Goal: Contribute content: Contribute content

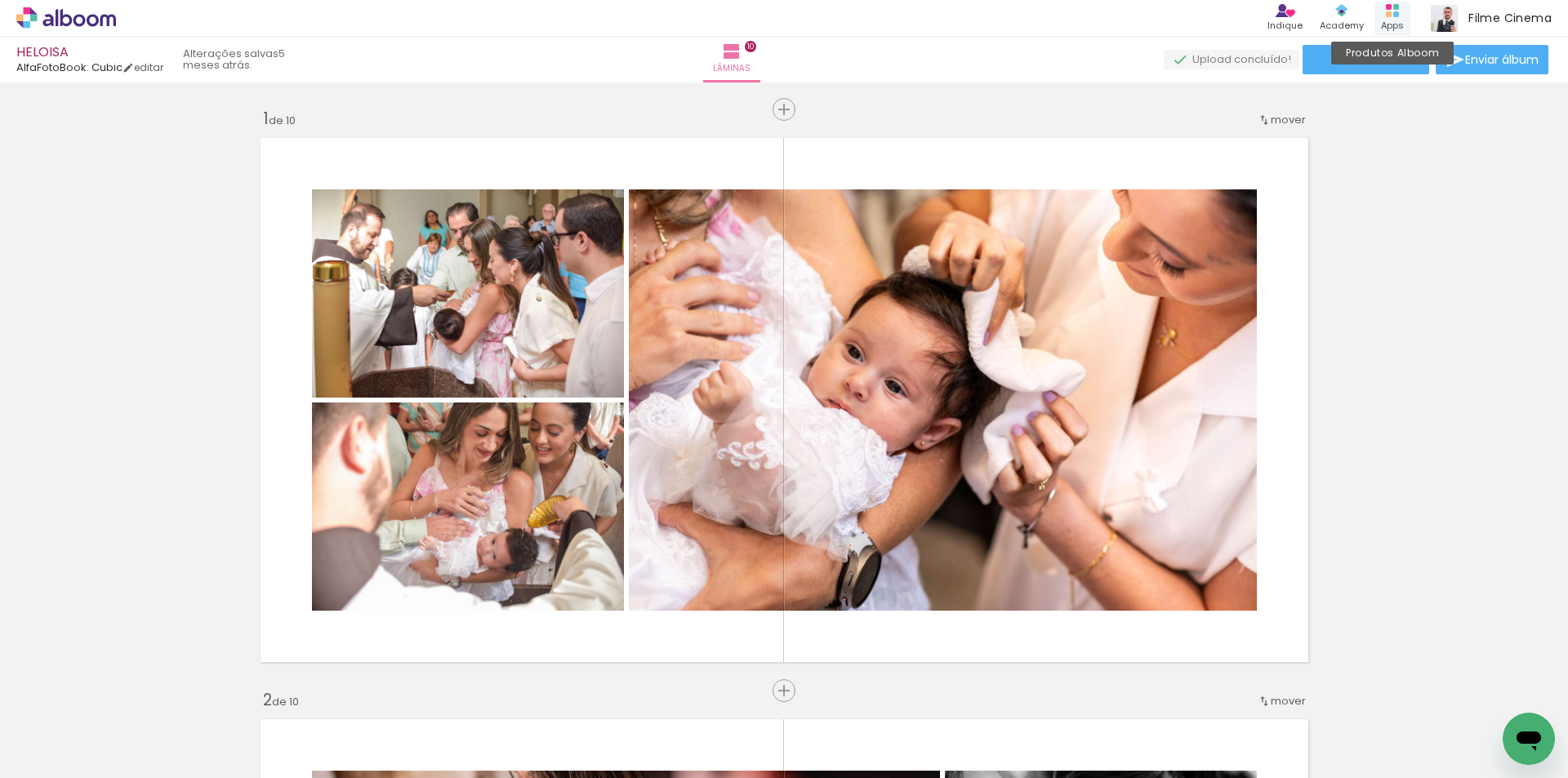
click at [1391, 17] on div "Produtos Alboom Apps" at bounding box center [1393, 18] width 36 height 34
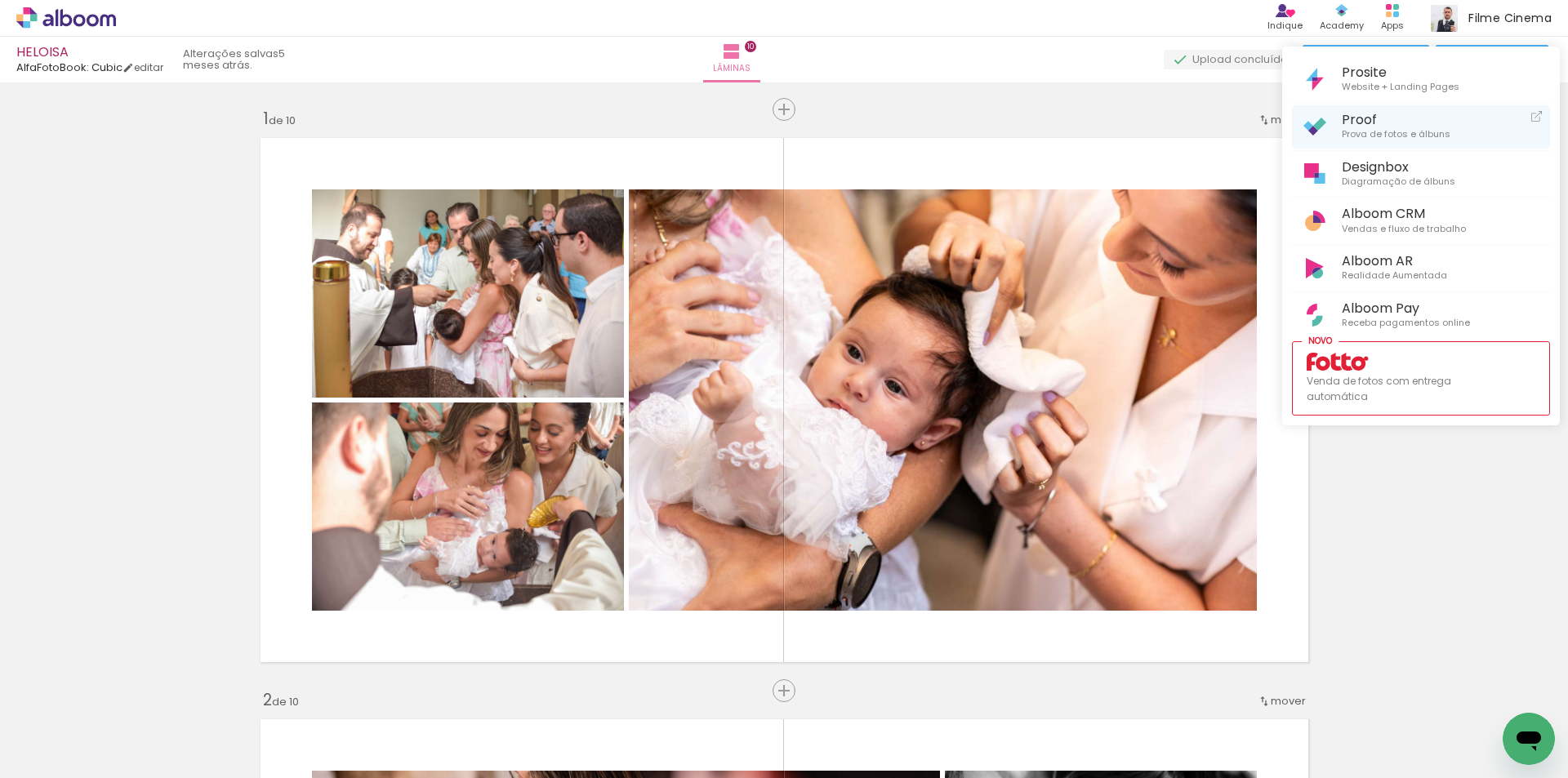
click at [1350, 127] on span "Prova de fotos e álbuns" at bounding box center [1396, 134] width 109 height 15
click at [88, 20] on div at bounding box center [784, 389] width 1568 height 778
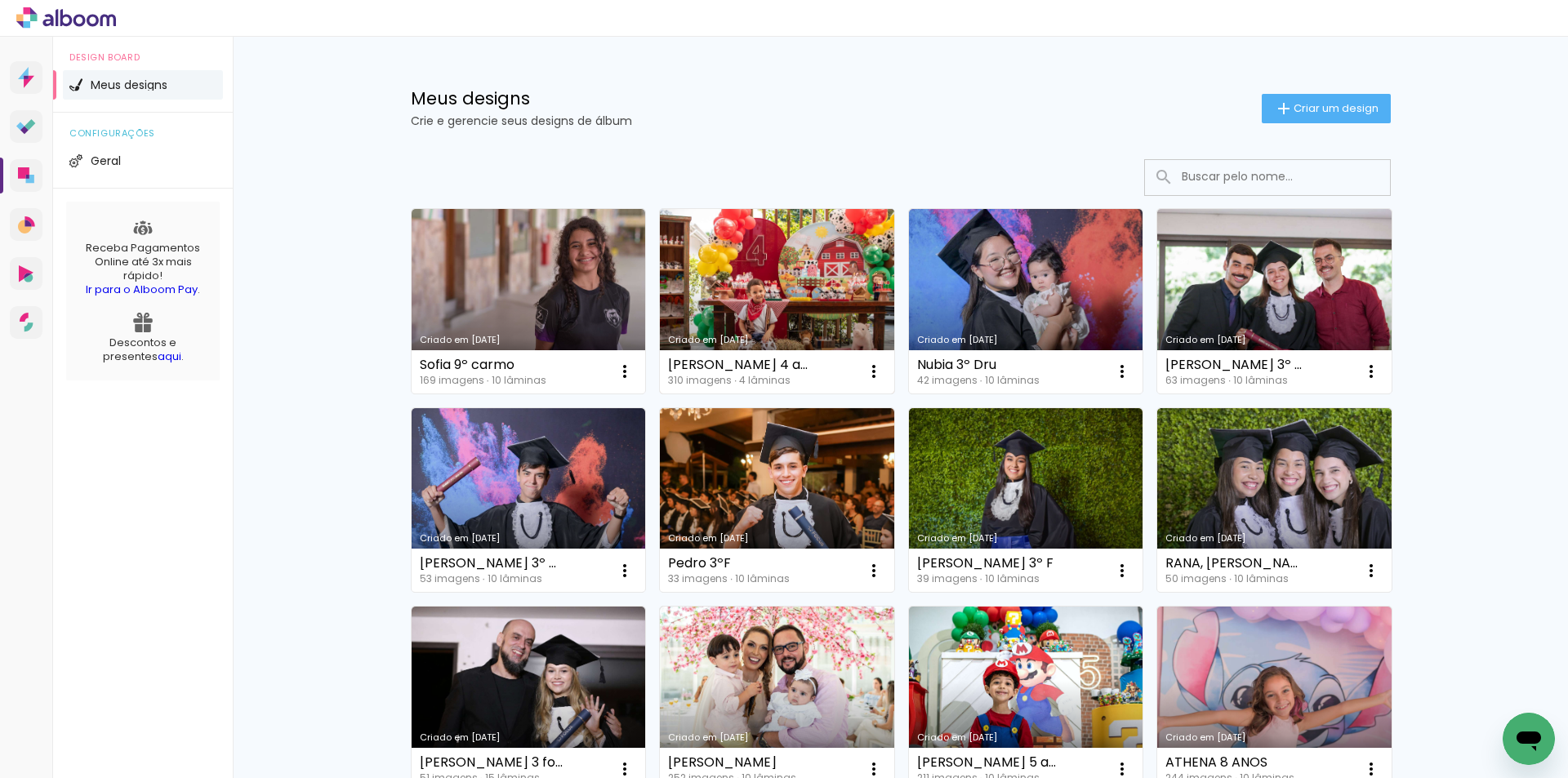
click at [791, 281] on link "Criado em [DATE]" at bounding box center [777, 300] width 234 height 184
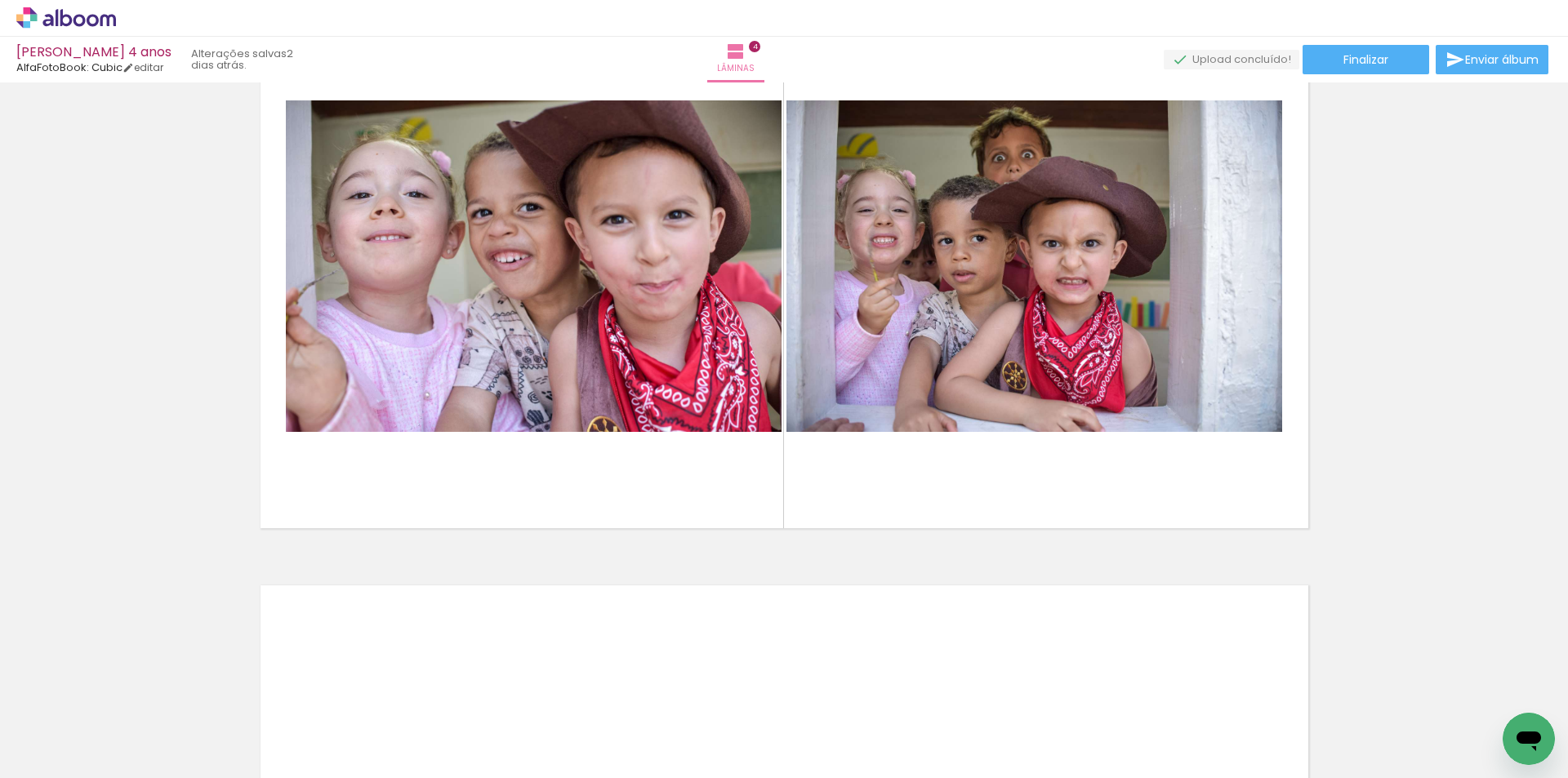
scroll to position [0, 2848]
click at [267, 728] on div at bounding box center [242, 722] width 81 height 54
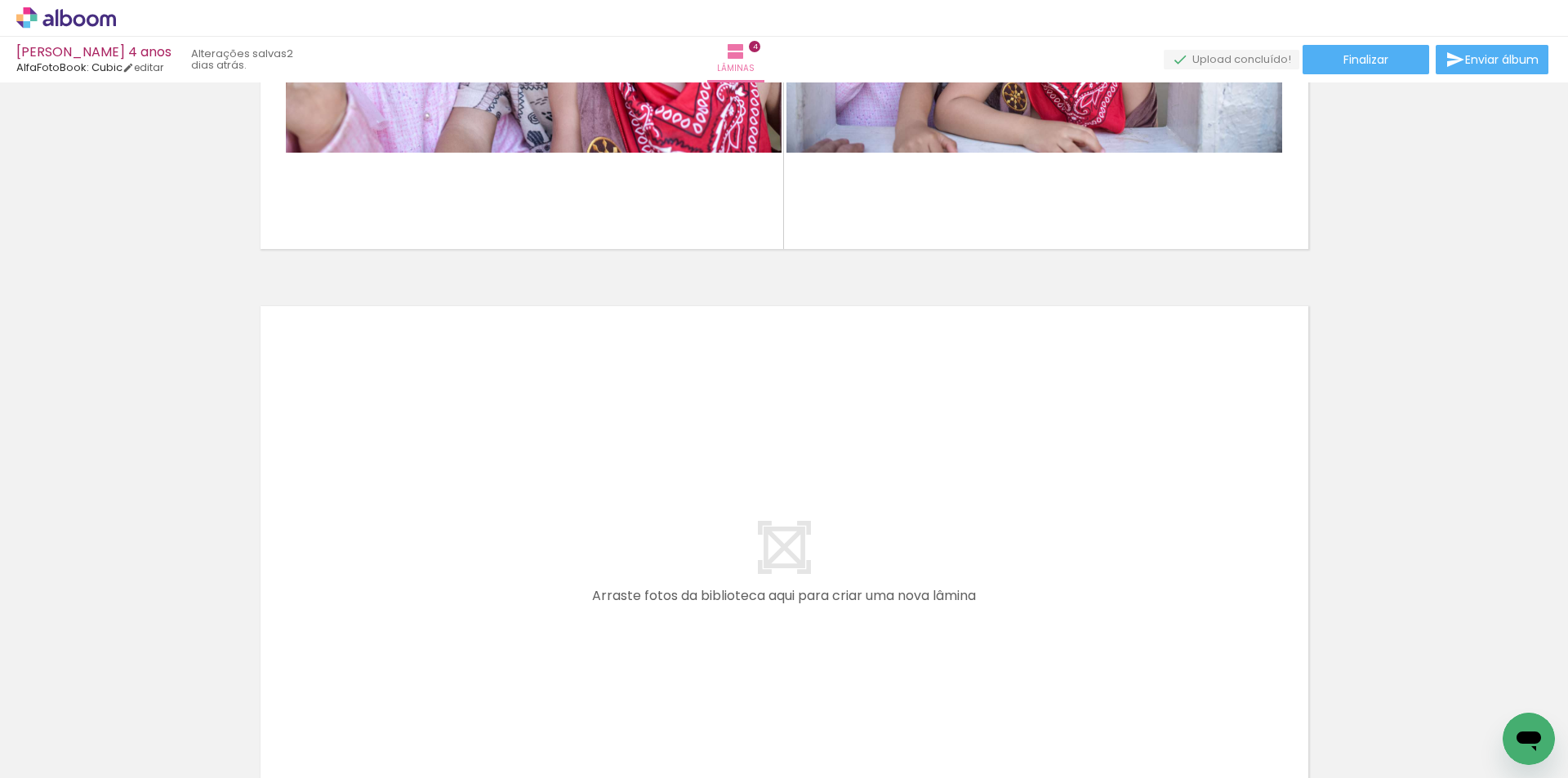
scroll to position [2205, 0]
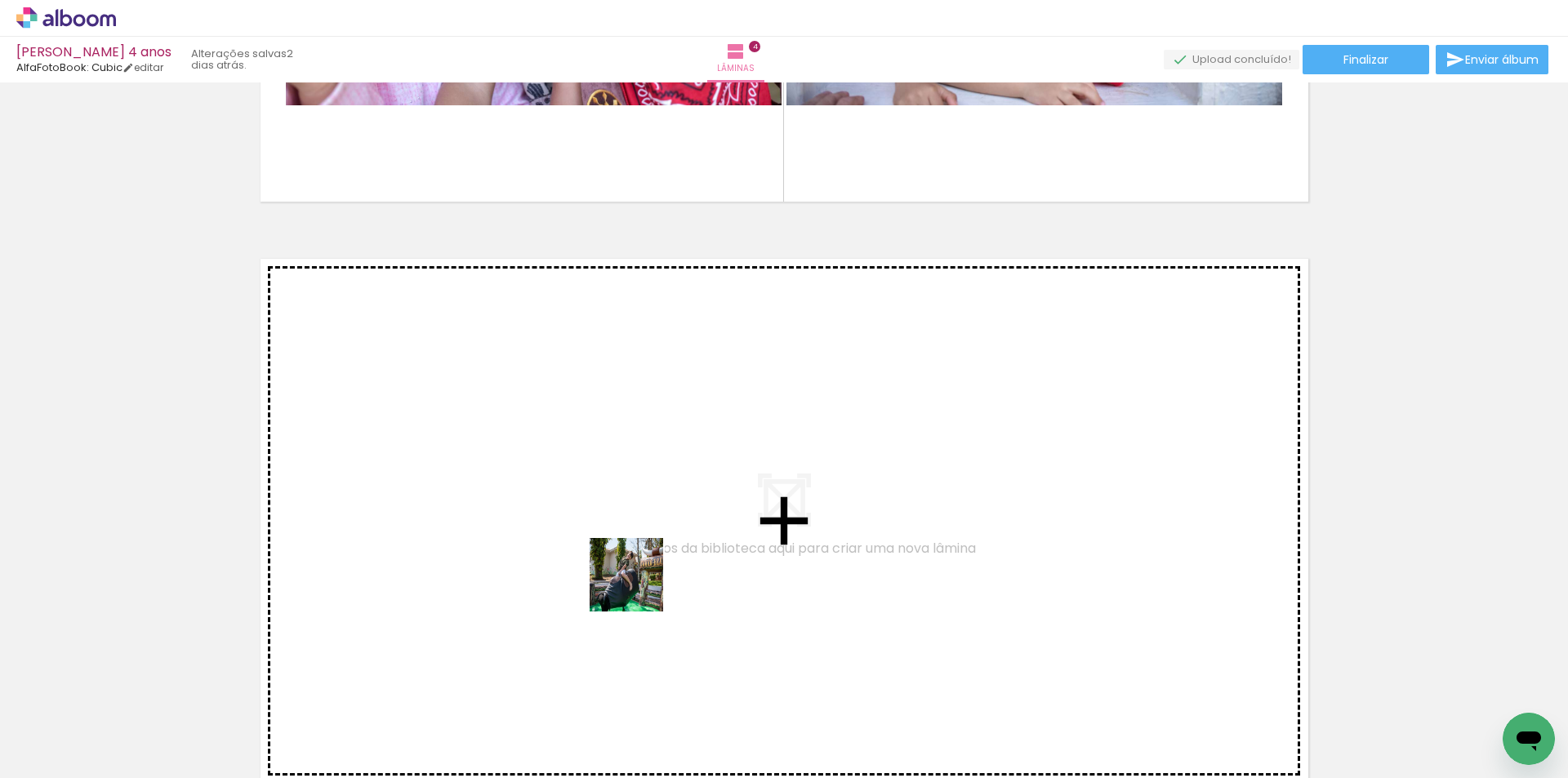
drag, startPoint x: 622, startPoint y: 715, endPoint x: 638, endPoint y: 584, distance: 132.0
click at [638, 584] on quentale-workspace at bounding box center [784, 389] width 1568 height 778
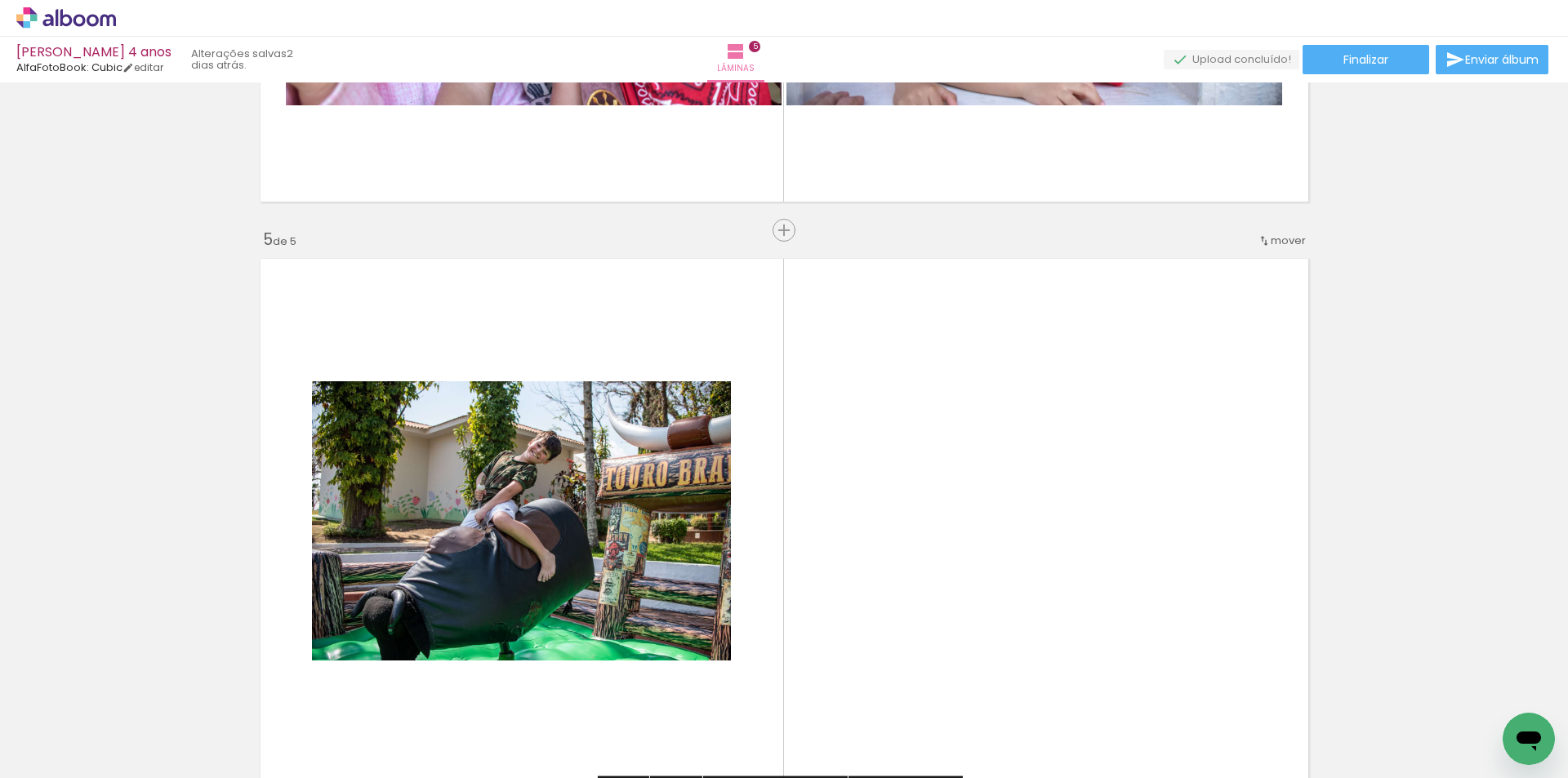
scroll to position [2347, 0]
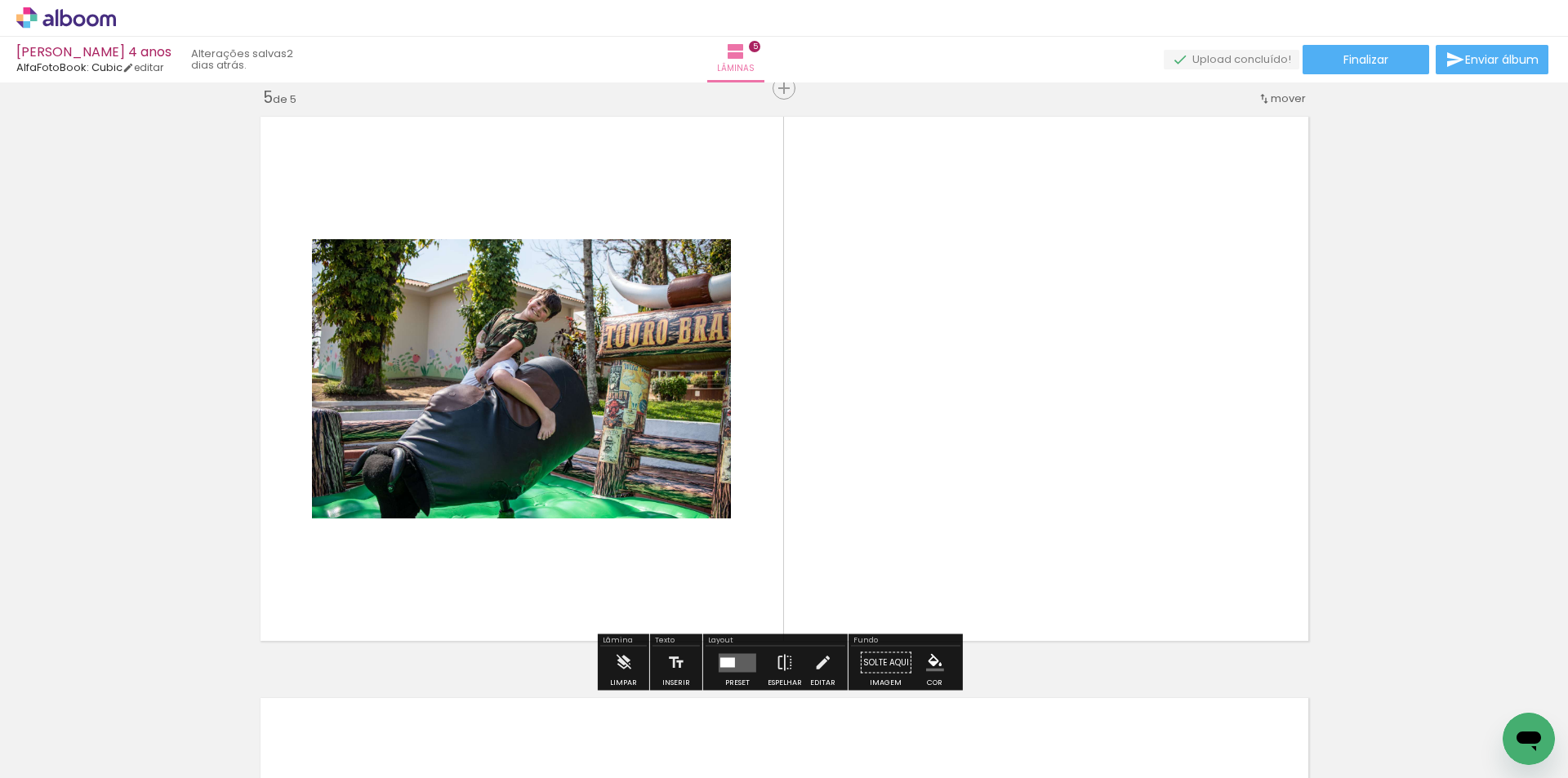
click at [420, 690] on iron-icon at bounding box center [419, 690] width 17 height 17
click at [426, 690] on iron-icon at bounding box center [419, 690] width 17 height 17
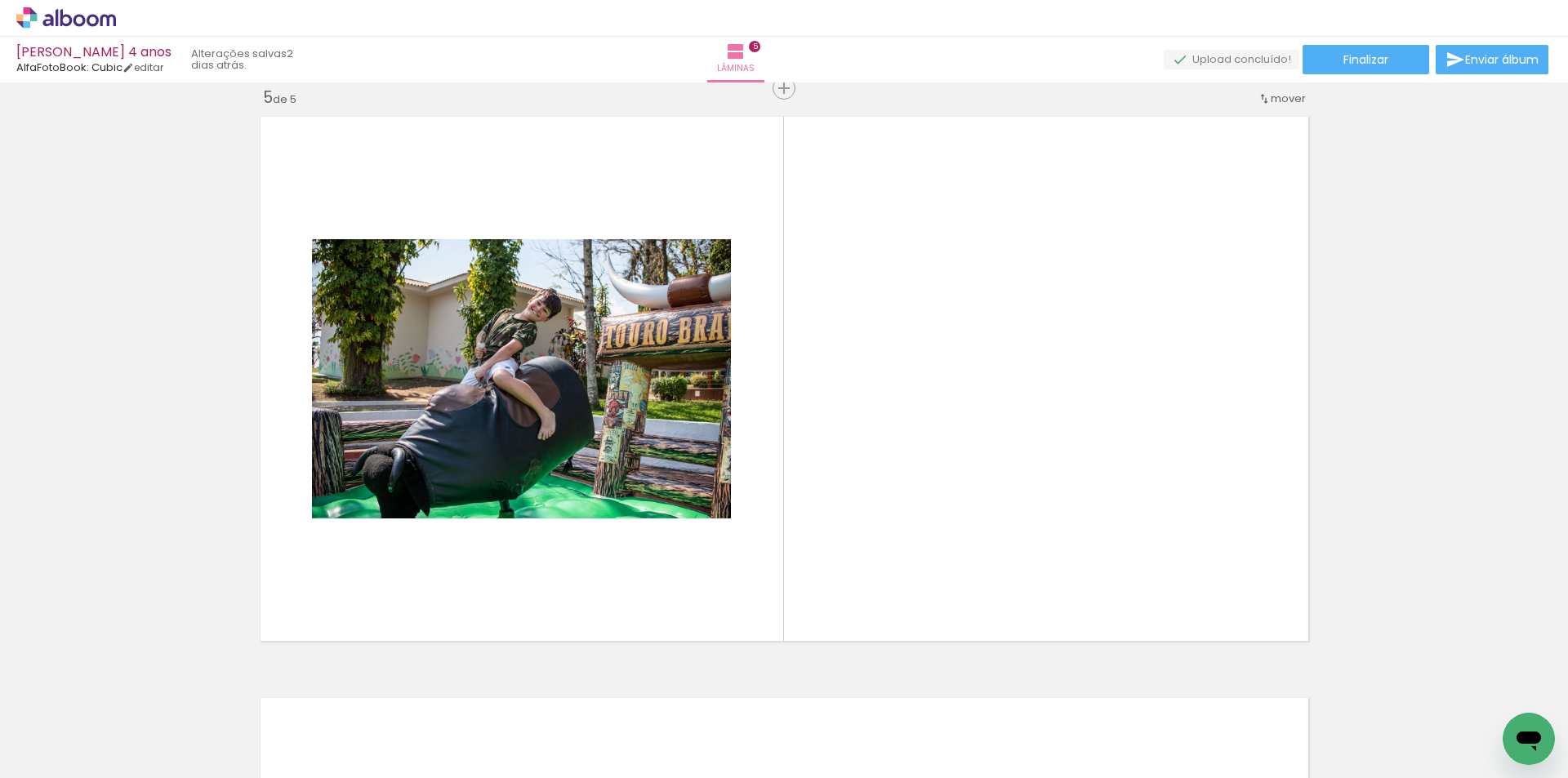
click at [514, 694] on iron-icon at bounding box center [511, 690] width 17 height 17
click at [671, 744] on div at bounding box center [638, 722] width 81 height 54
click at [606, 688] on iron-icon at bounding box center [603, 690] width 17 height 17
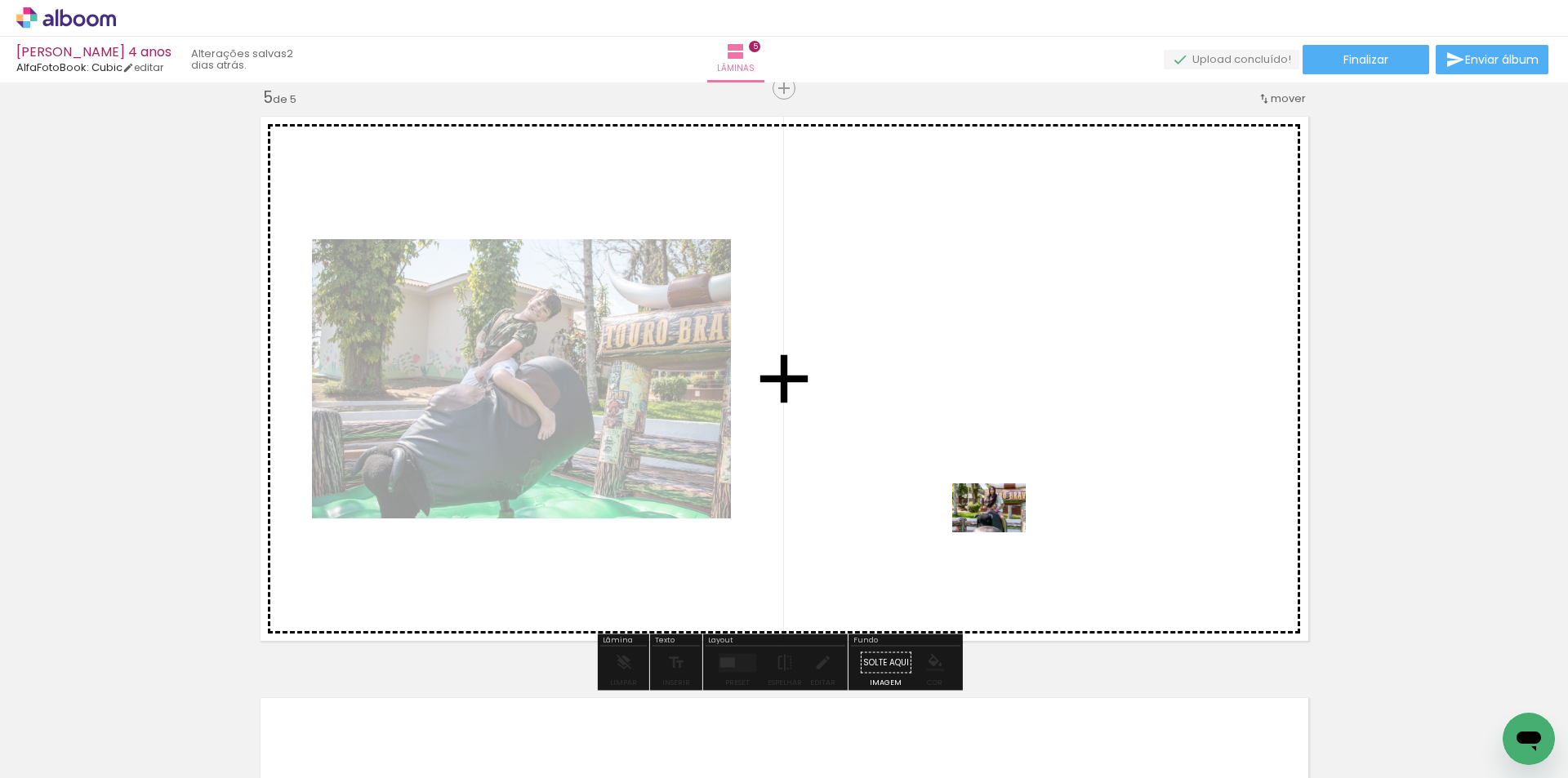
drag, startPoint x: 1022, startPoint y: 736, endPoint x: 1001, endPoint y: 533, distance: 204.1
click at [1001, 533] on quentale-workspace at bounding box center [784, 389] width 1568 height 778
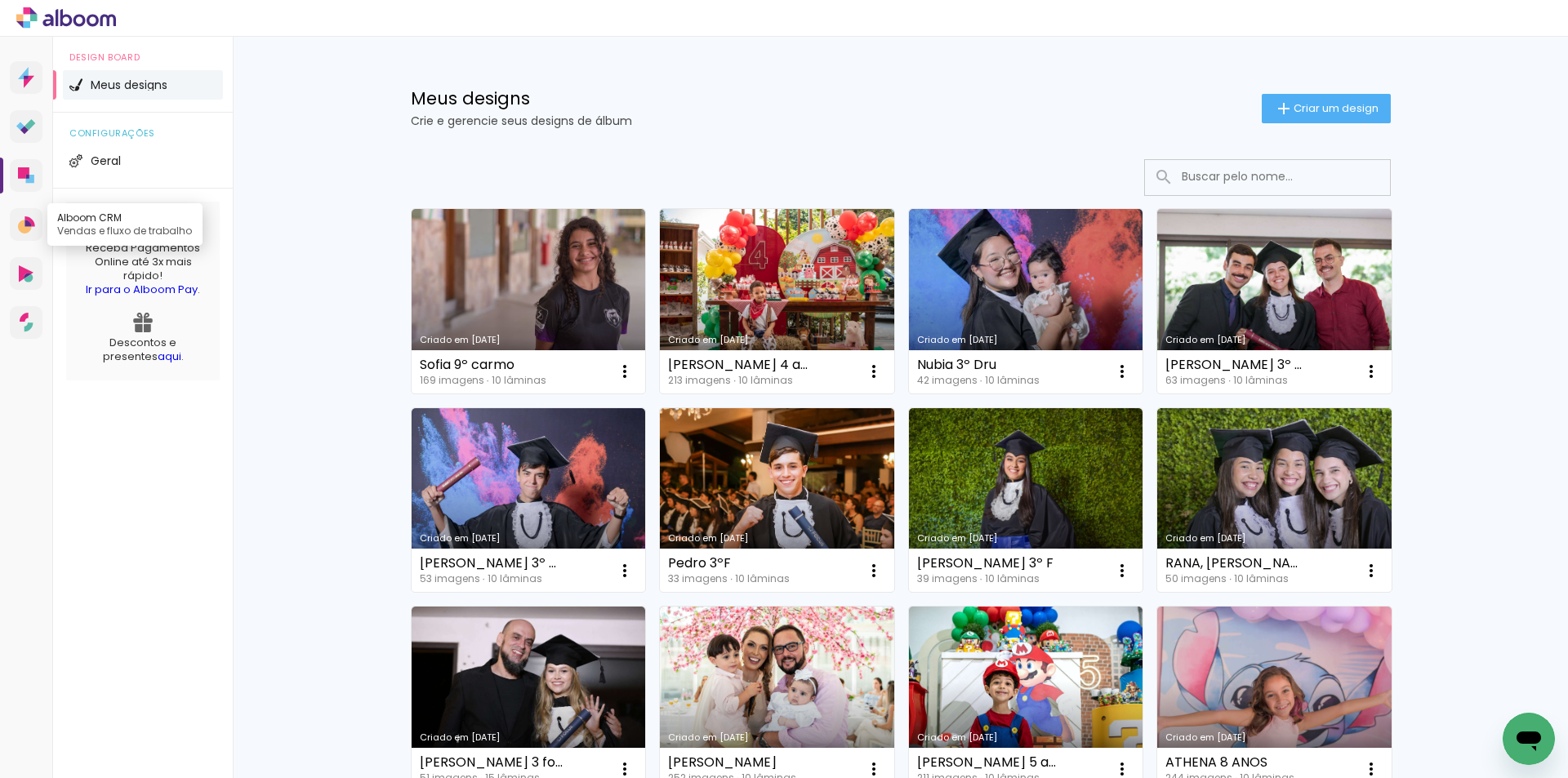
click at [21, 226] on icon at bounding box center [25, 226] width 14 height 14
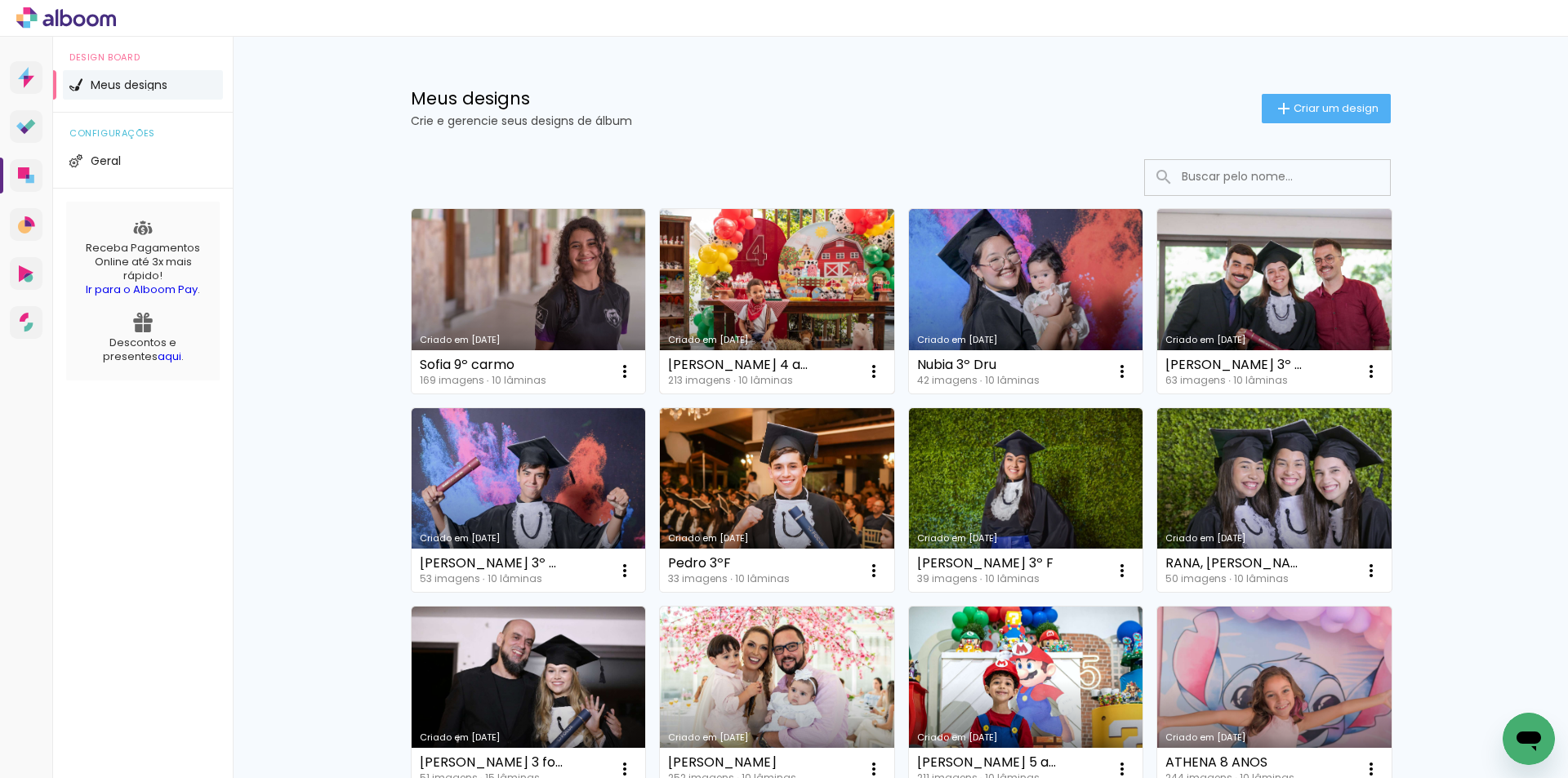
click at [850, 289] on link "Criado em [DATE]" at bounding box center [777, 300] width 234 height 184
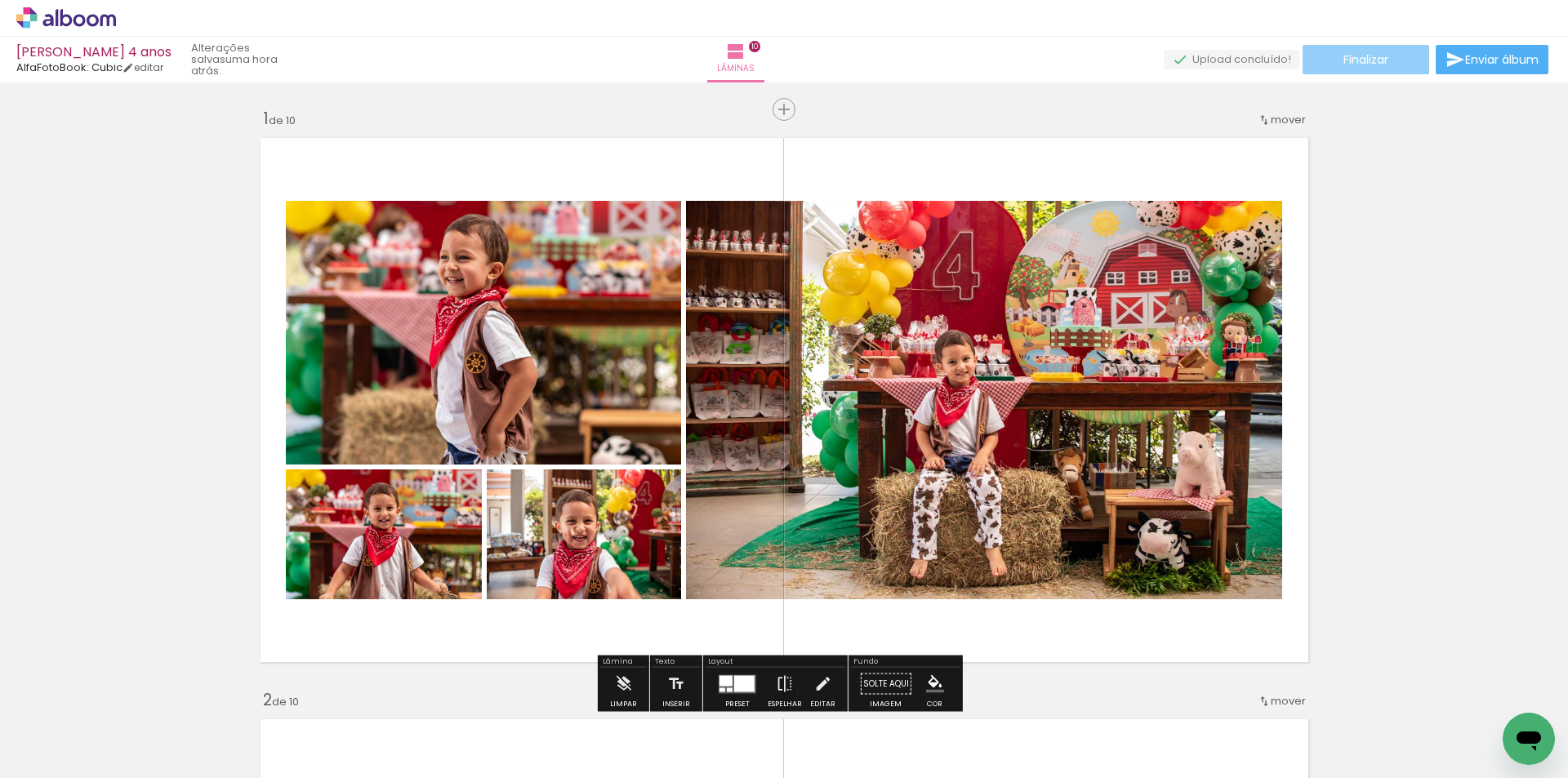
click at [1367, 60] on span "Finalizar" at bounding box center [1366, 59] width 44 height 12
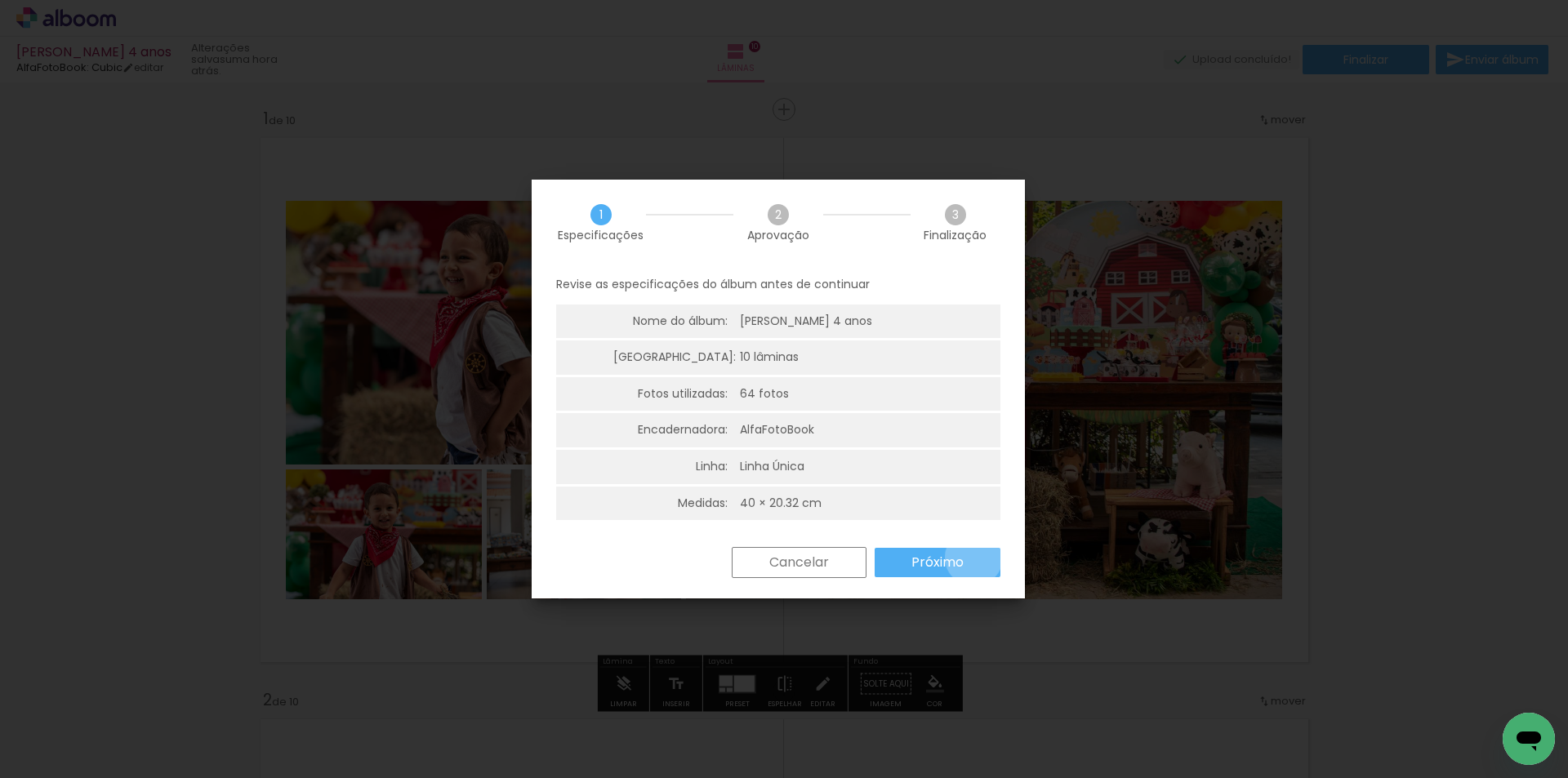
click at [0, 0] on paper-button "Próximo" at bounding box center [0, 0] width 0 height 0
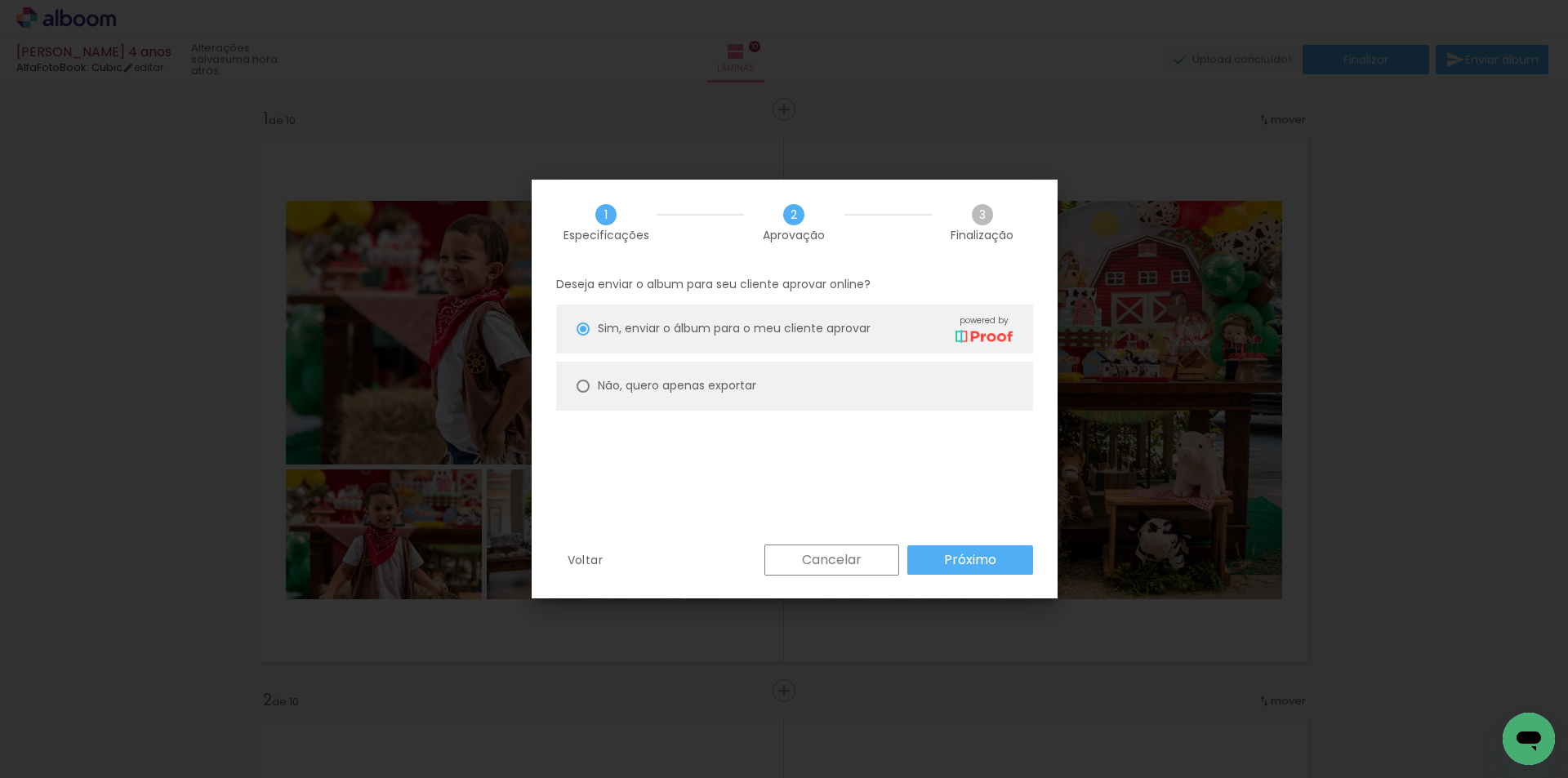
click at [0, 0] on paper-radio-button "Não, quero apenas exportar" at bounding box center [0, 0] width 0 height 0
type paper-radio-button "on"
click at [0, 0] on slot "Próximo" at bounding box center [0, 0] width 0 height 0
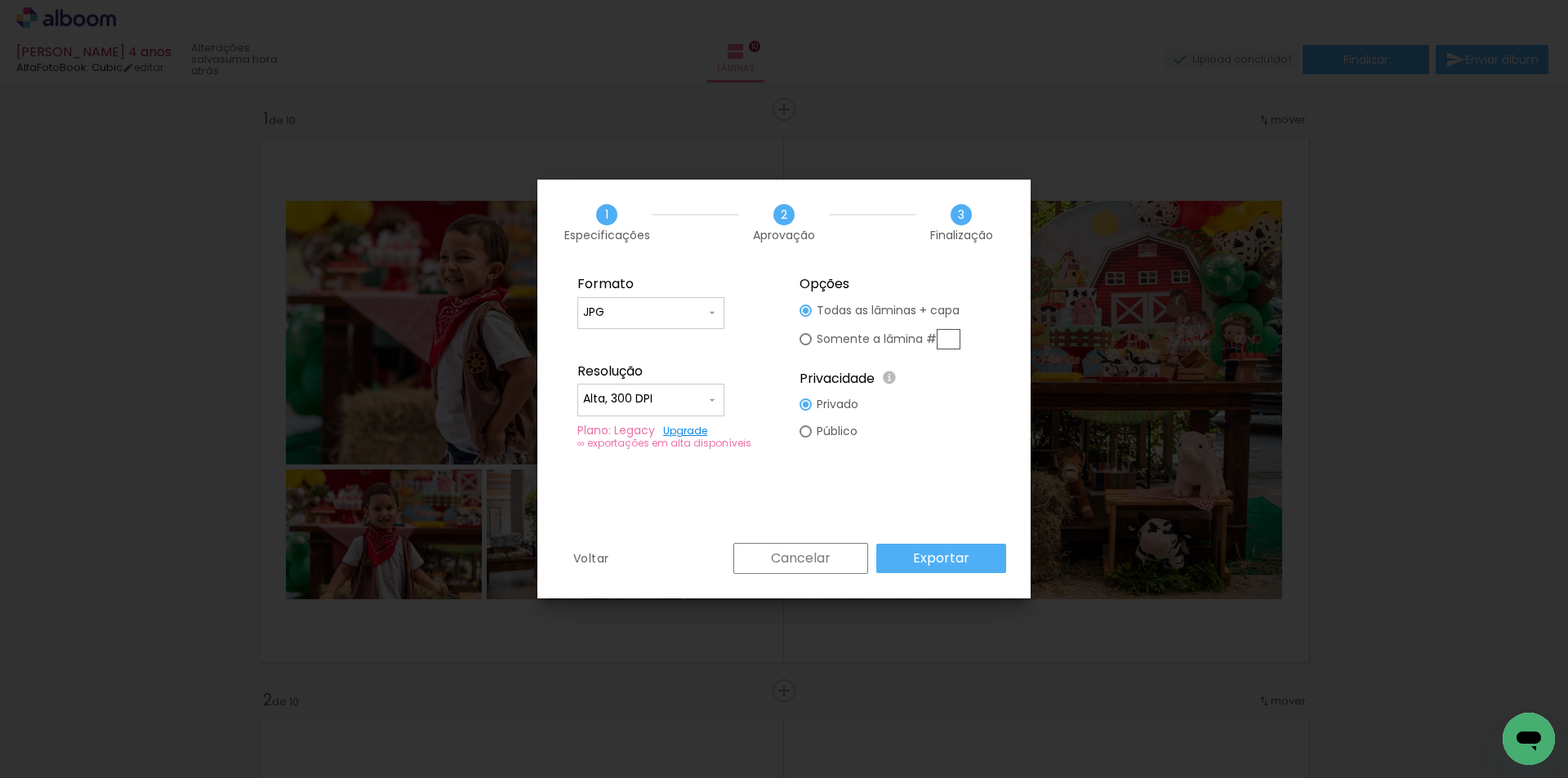
type input "Alta, 300 DPI"
click at [0, 0] on slot "Exportar" at bounding box center [0, 0] width 0 height 0
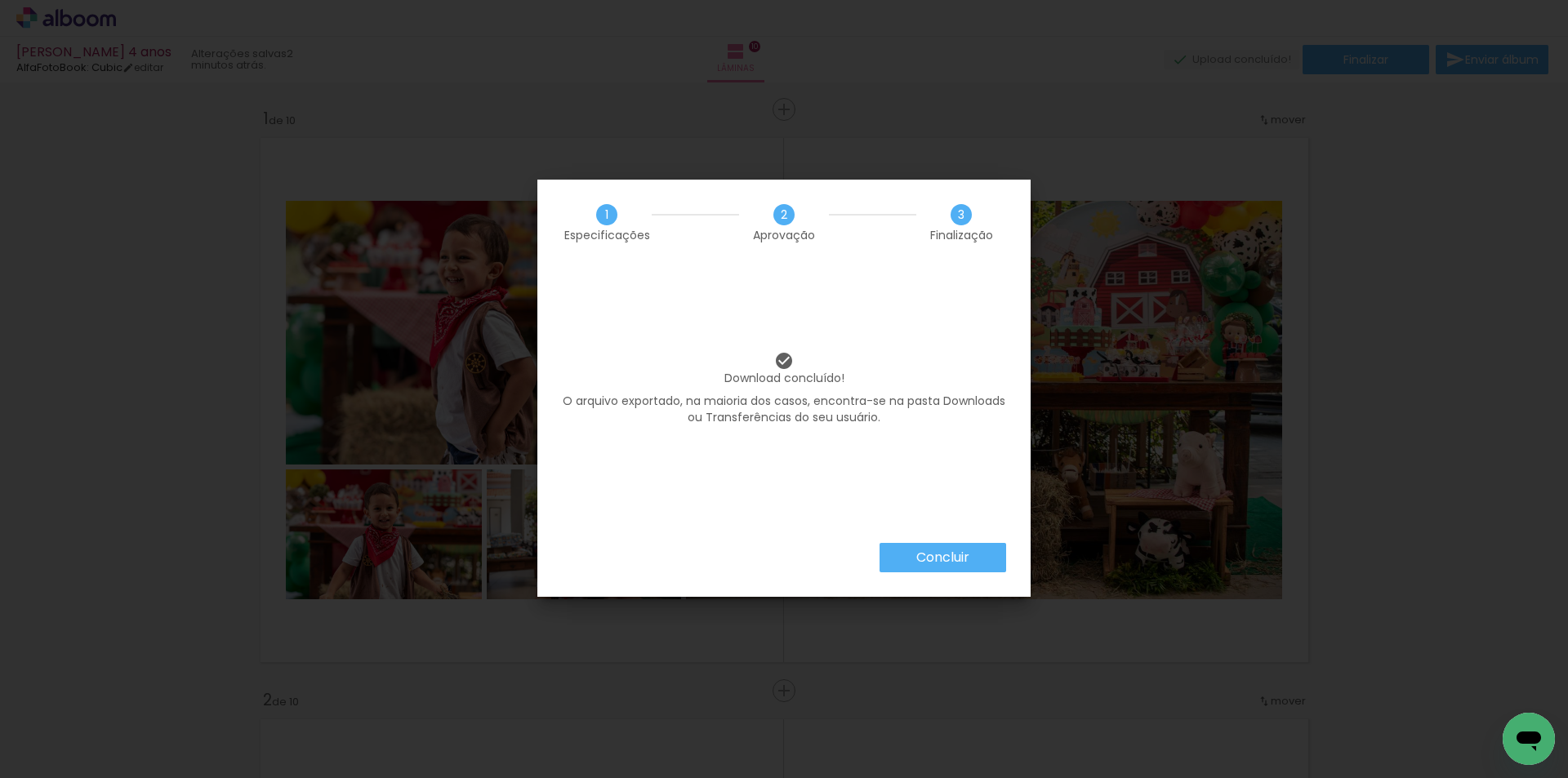
click at [0, 0] on slot "Concluir" at bounding box center [0, 0] width 0 height 0
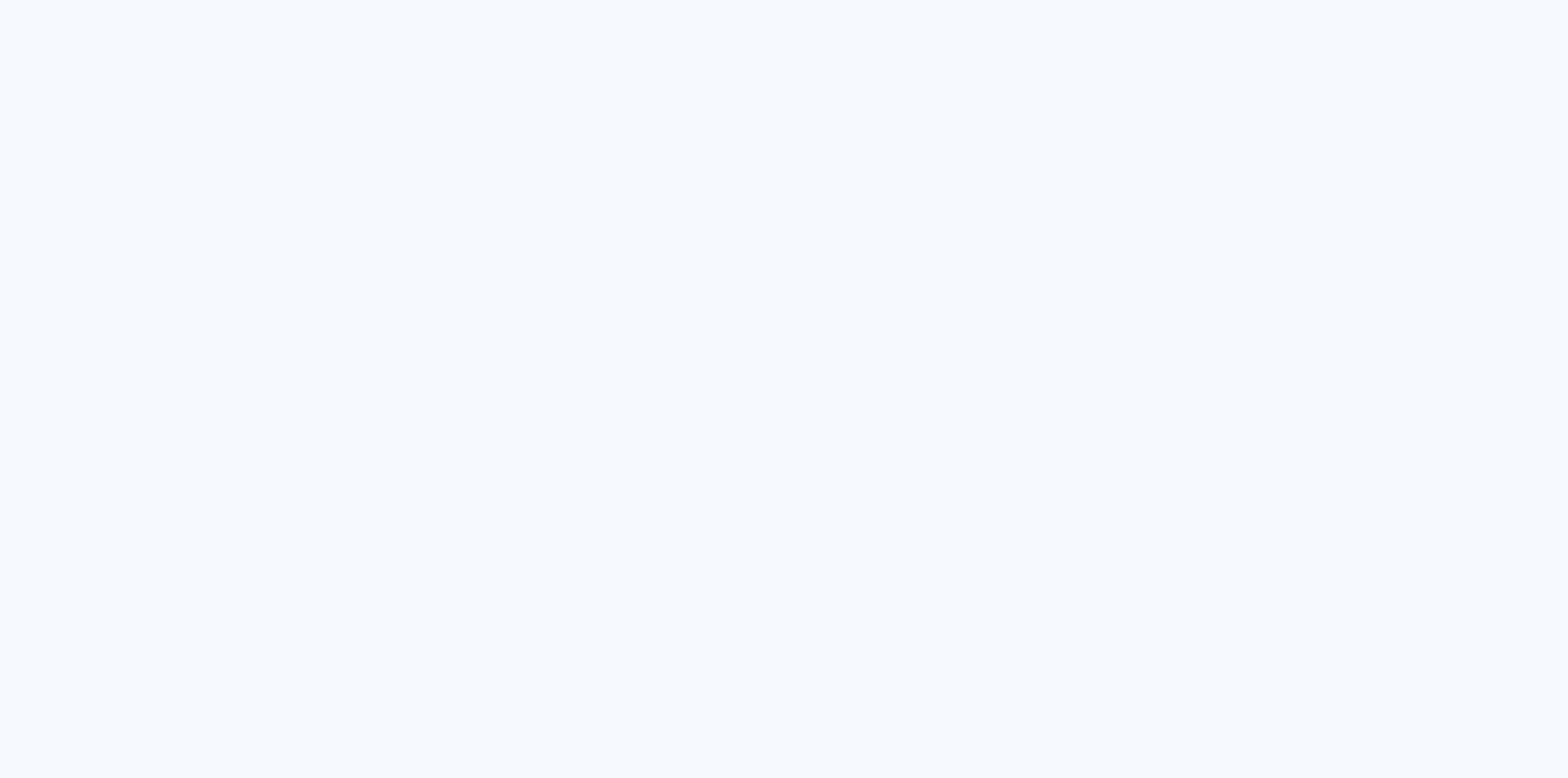
type input "Todas as fotos"
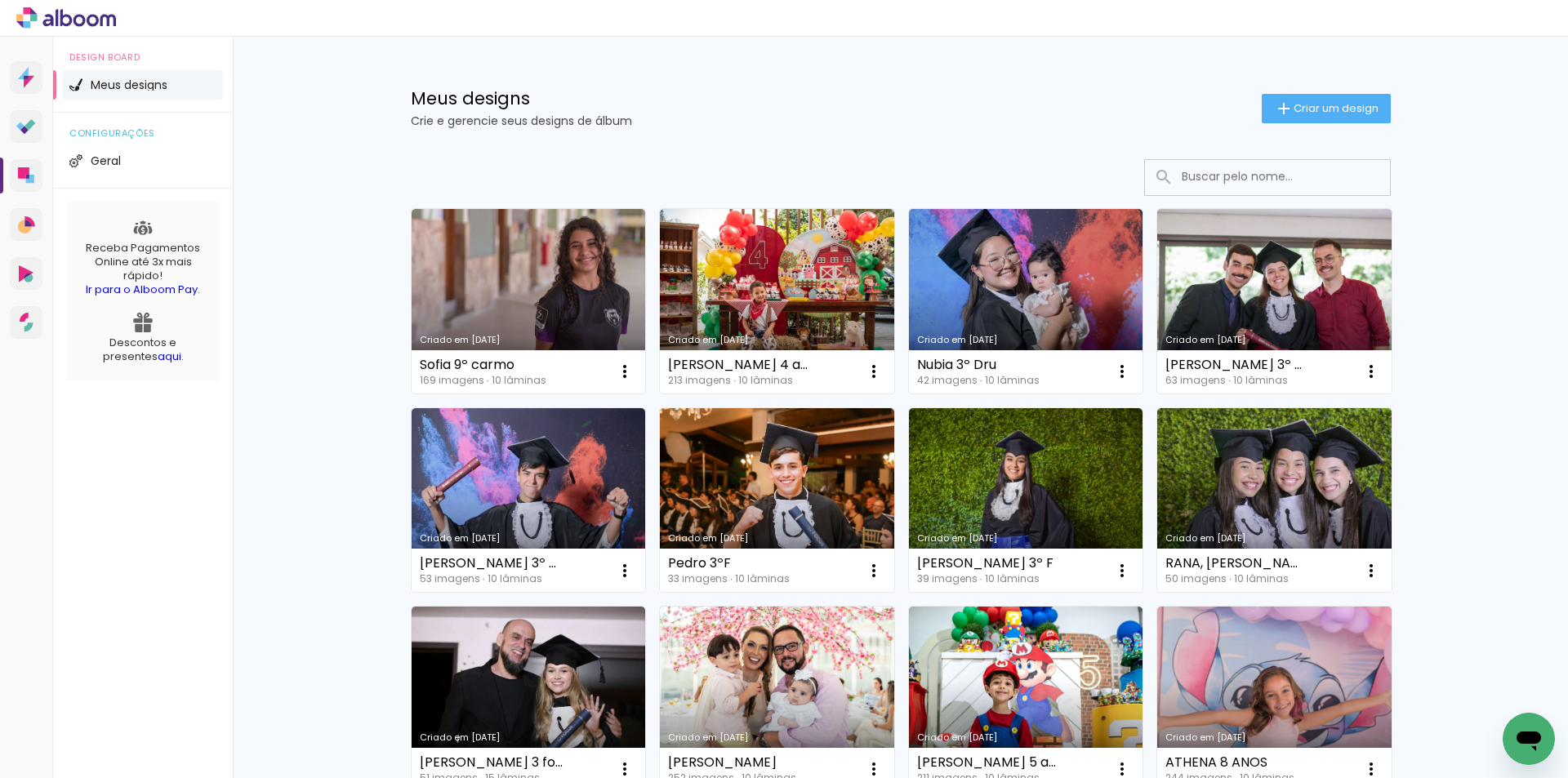
click at [525, 50] on div "Meus designs Crie e gerencie seus designs de álbum Criar um design" at bounding box center [901, 89] width 1061 height 106
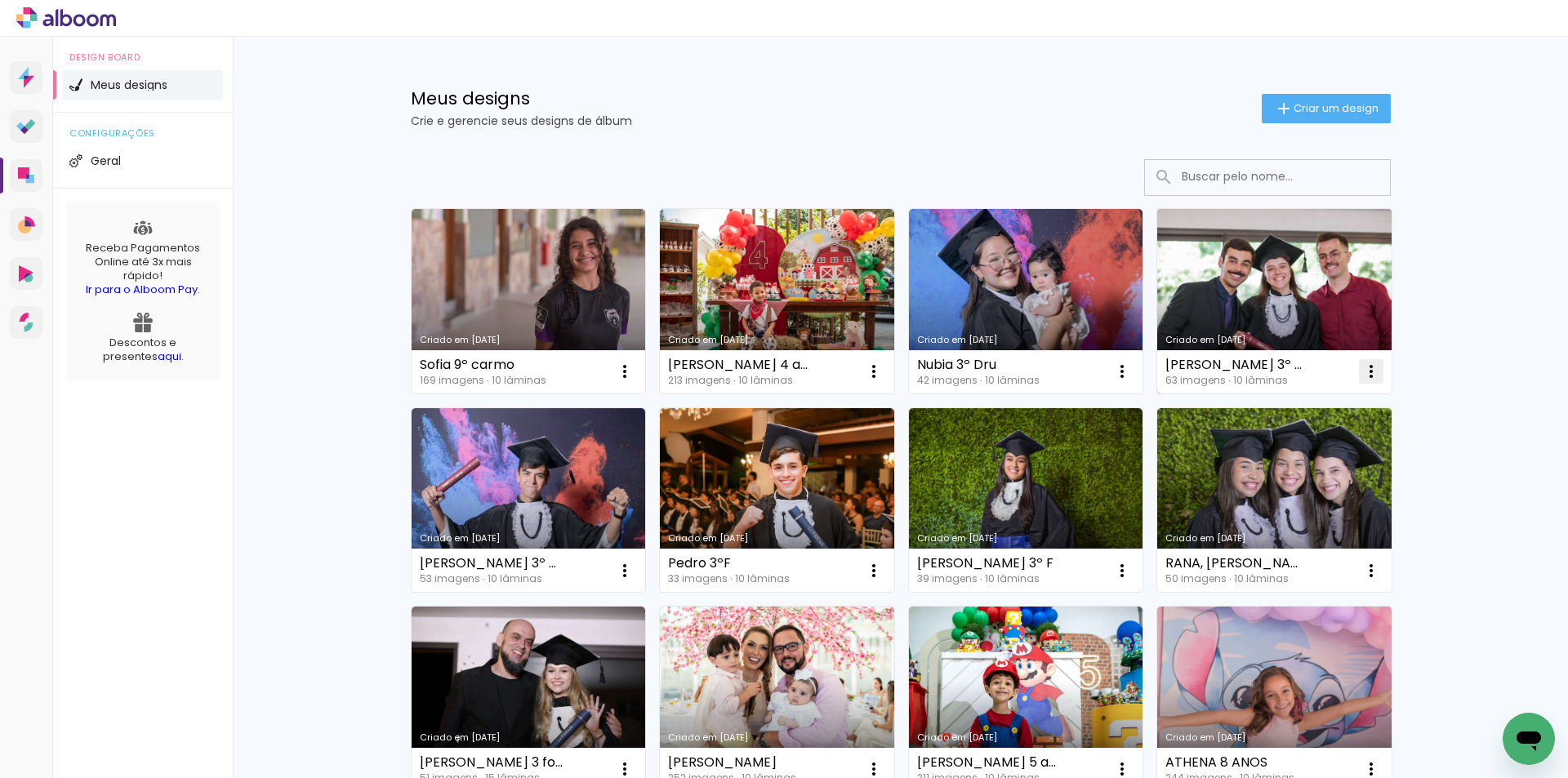
click at [1367, 367] on iron-icon at bounding box center [1372, 372] width 20 height 20
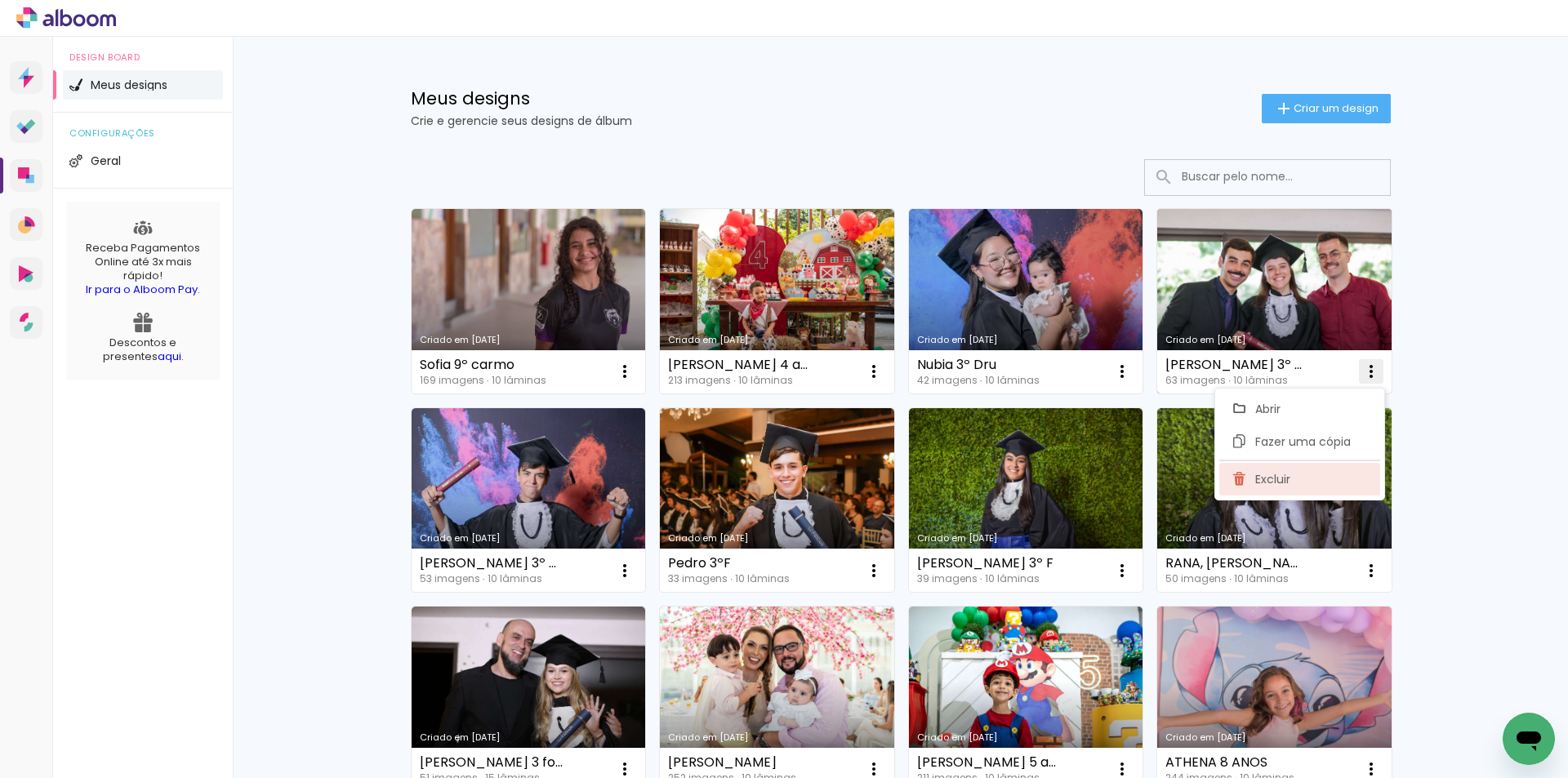
click at [1279, 483] on span "Excluir" at bounding box center [1273, 479] width 35 height 12
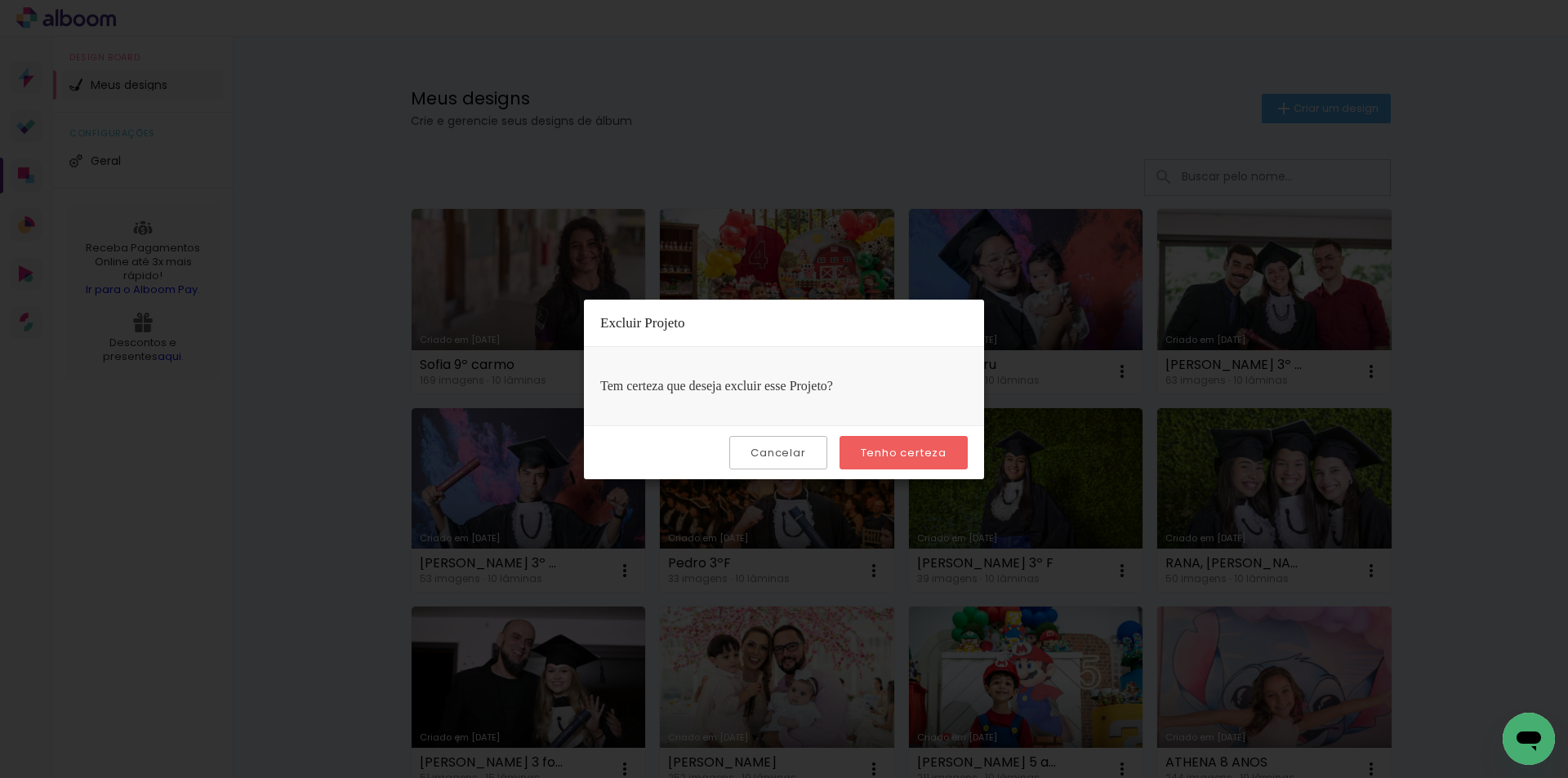
click at [0, 0] on slot "Tenho certeza" at bounding box center [0, 0] width 0 height 0
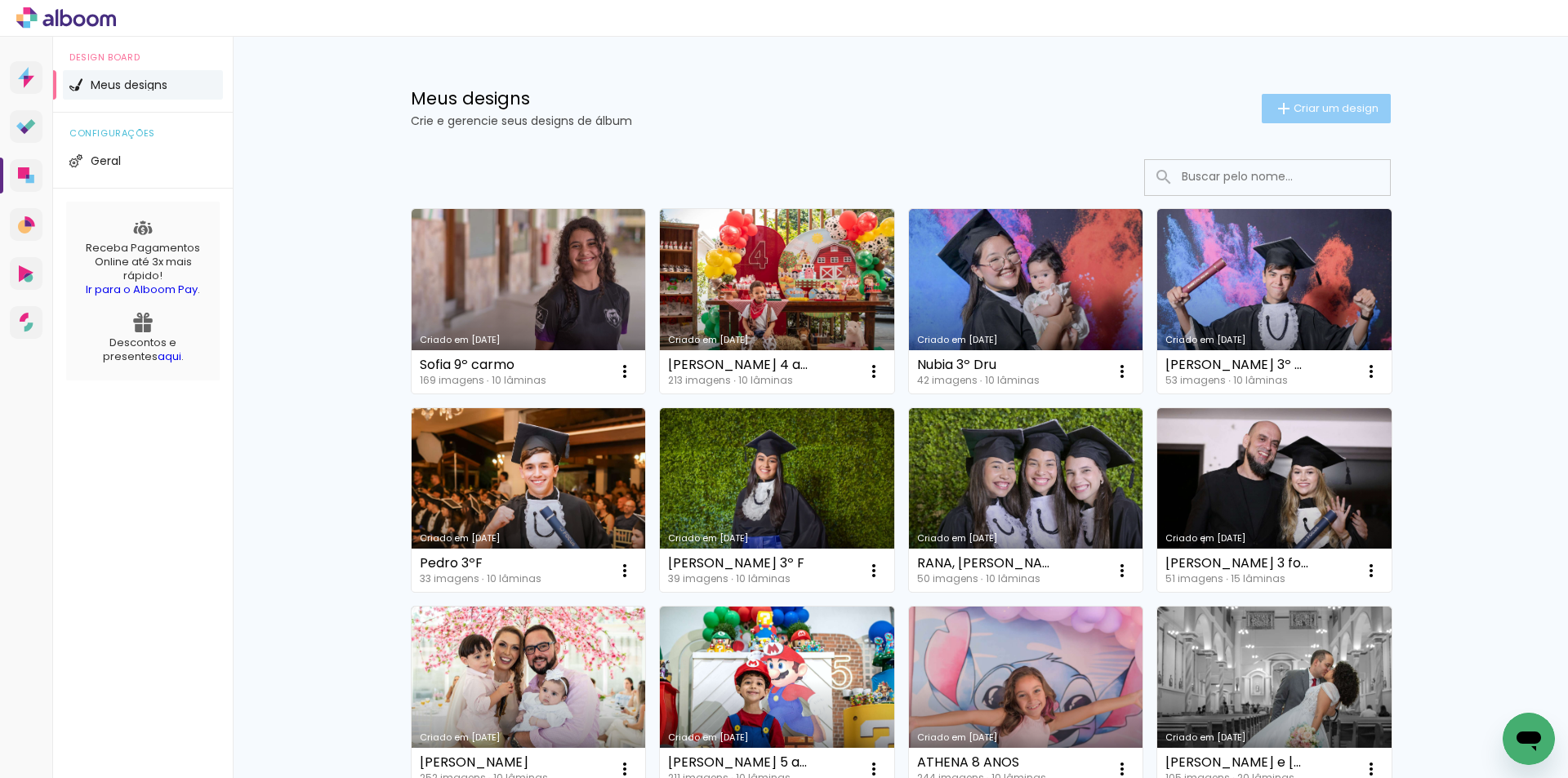
click at [1305, 113] on span "Criar um design" at bounding box center [1336, 108] width 85 height 11
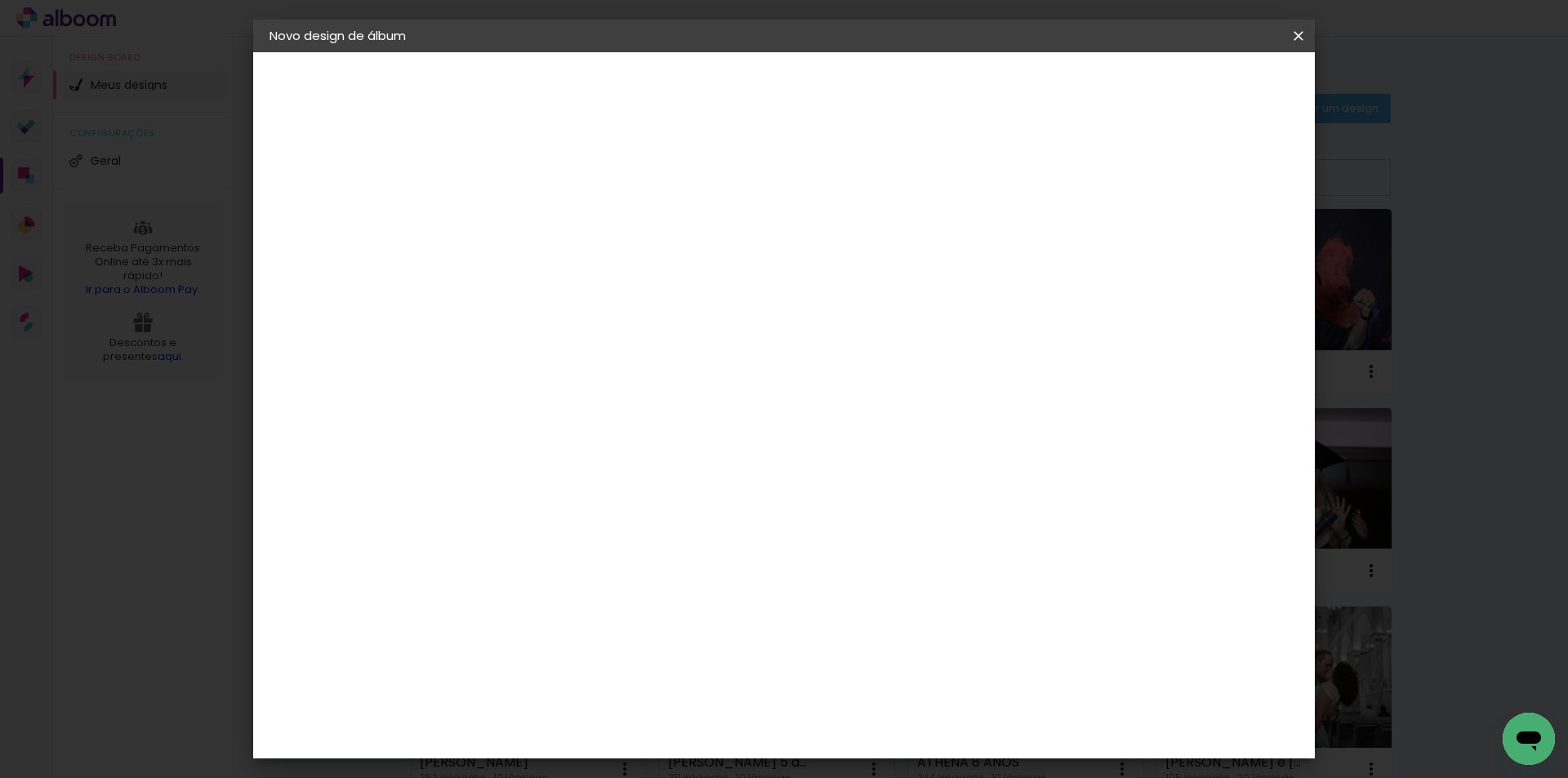
click at [537, 223] on input at bounding box center [537, 220] width 0 height 25
type input "[PERSON_NAME]"
type paper-input "[PERSON_NAME]"
click at [704, 89] on paper-button "Avançar" at bounding box center [664, 86] width 80 height 28
click at [577, 556] on paper-item "AlfaFotoBook" at bounding box center [578, 547] width 176 height 36
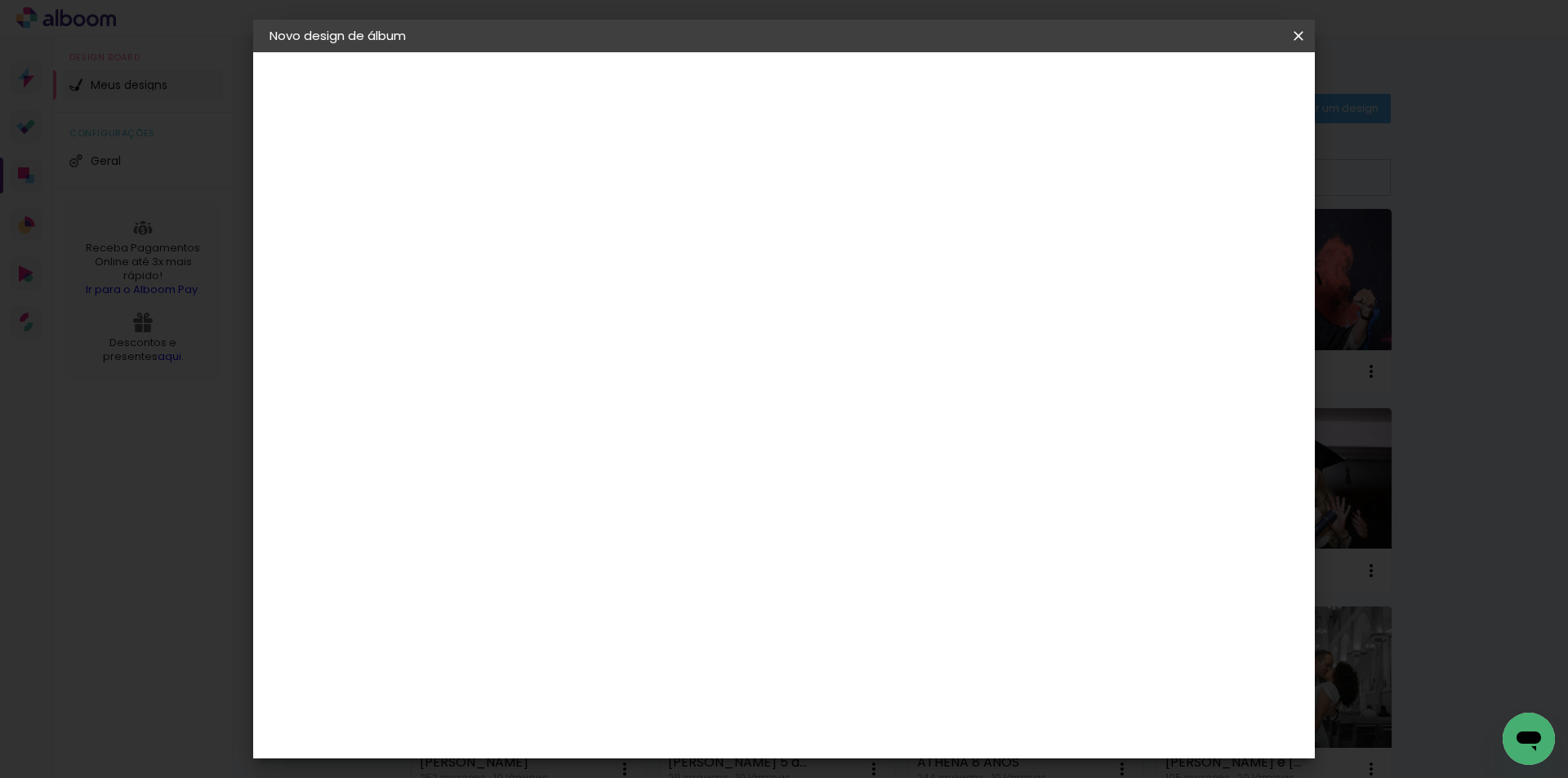
click at [0, 0] on slot "Avançar" at bounding box center [0, 0] width 0 height 0
click at [646, 351] on span "My Book H" at bounding box center [609, 373] width 76 height 44
click at [803, 100] on paper-button "Avançar" at bounding box center [763, 86] width 80 height 28
click at [1197, 86] on span "Iniciar design" at bounding box center [1159, 86] width 74 height 12
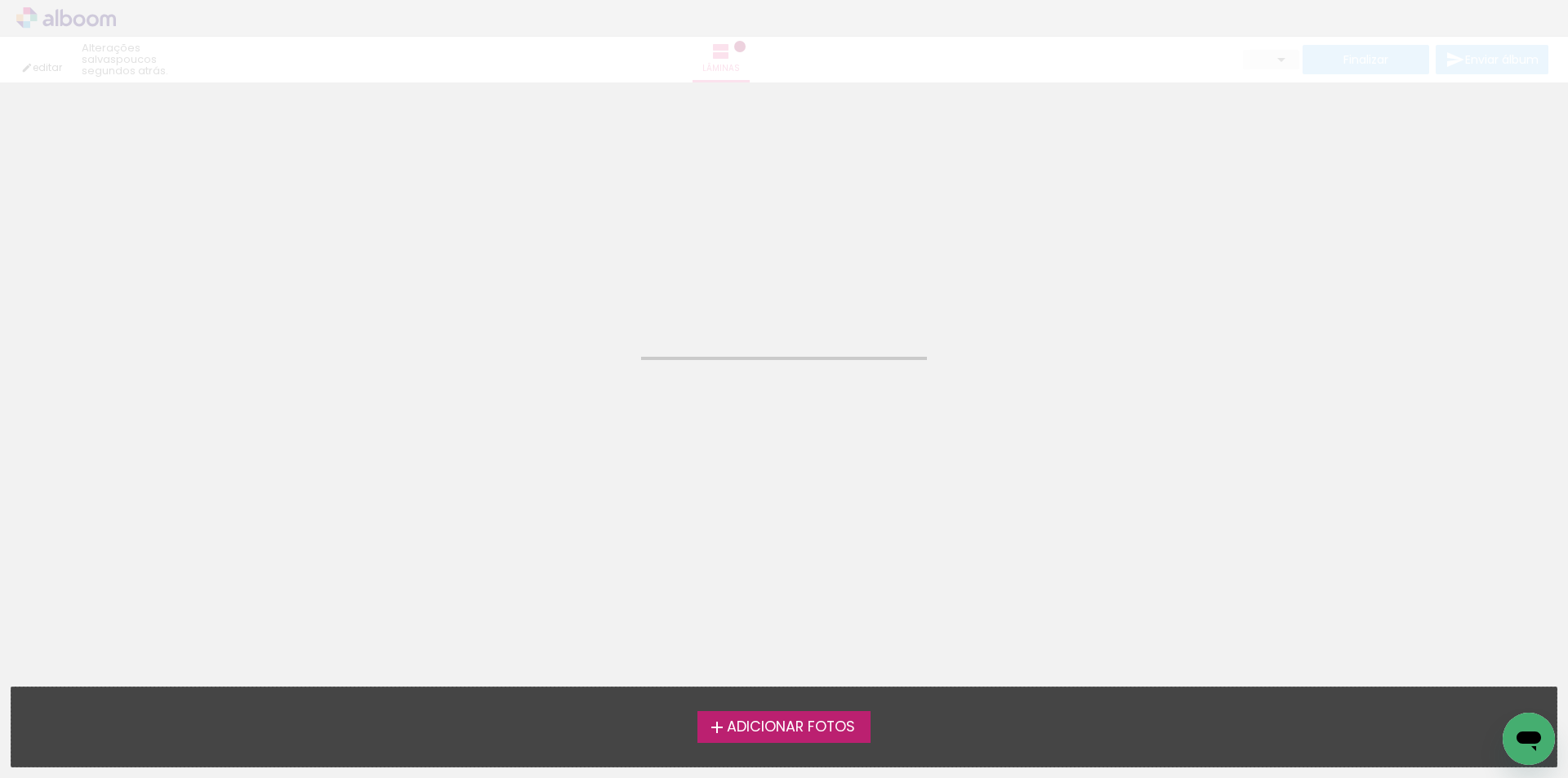
click at [817, 723] on span "Adicionar Fotos" at bounding box center [791, 727] width 128 height 15
click at [0, 0] on input "file" at bounding box center [0, 0] width 0 height 0
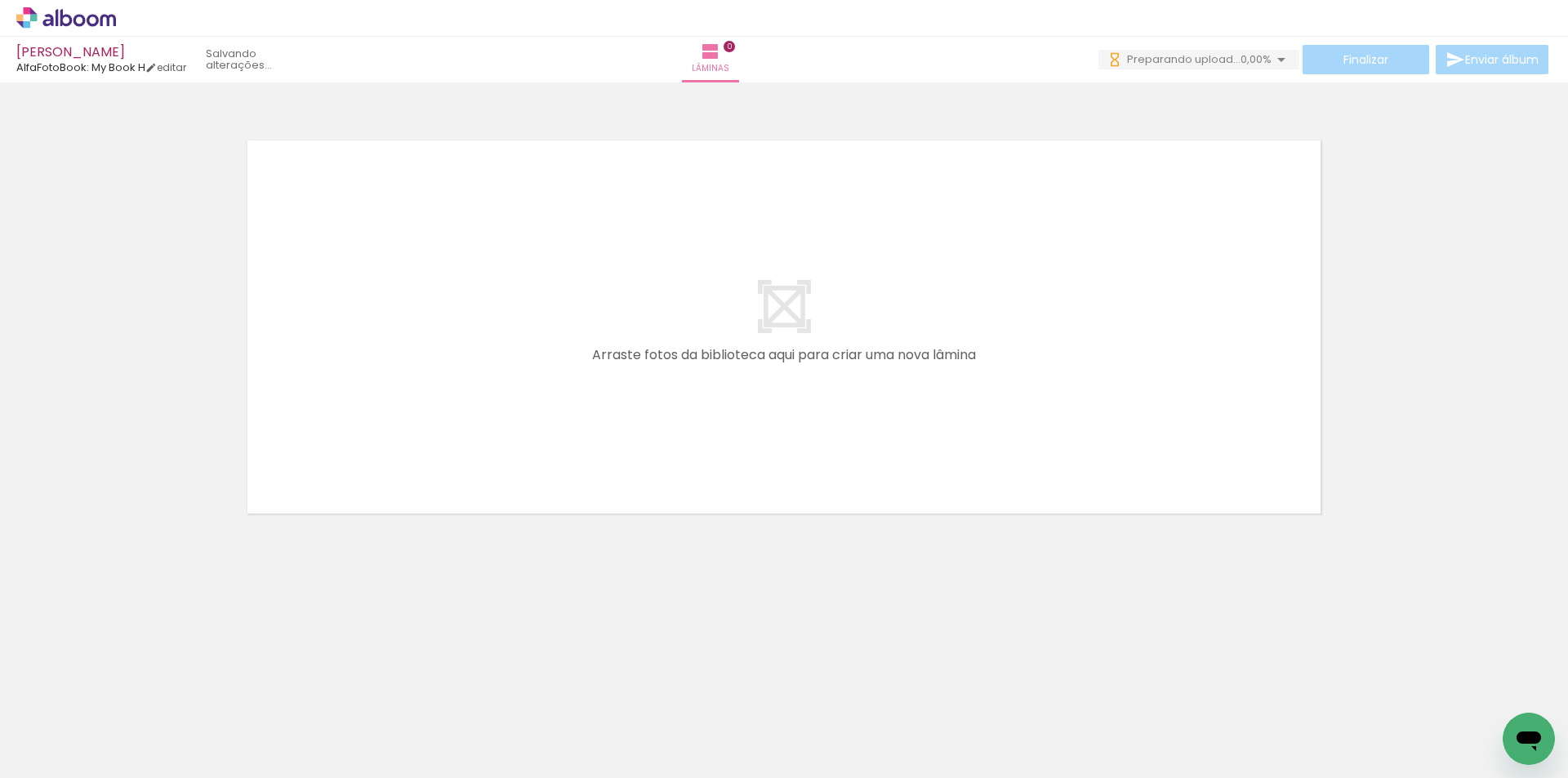
click at [33, 755] on iron-icon at bounding box center [24, 756] width 20 height 20
click at [0, 0] on input "file" at bounding box center [0, 0] width 0 height 0
